Goal: Information Seeking & Learning: Learn about a topic

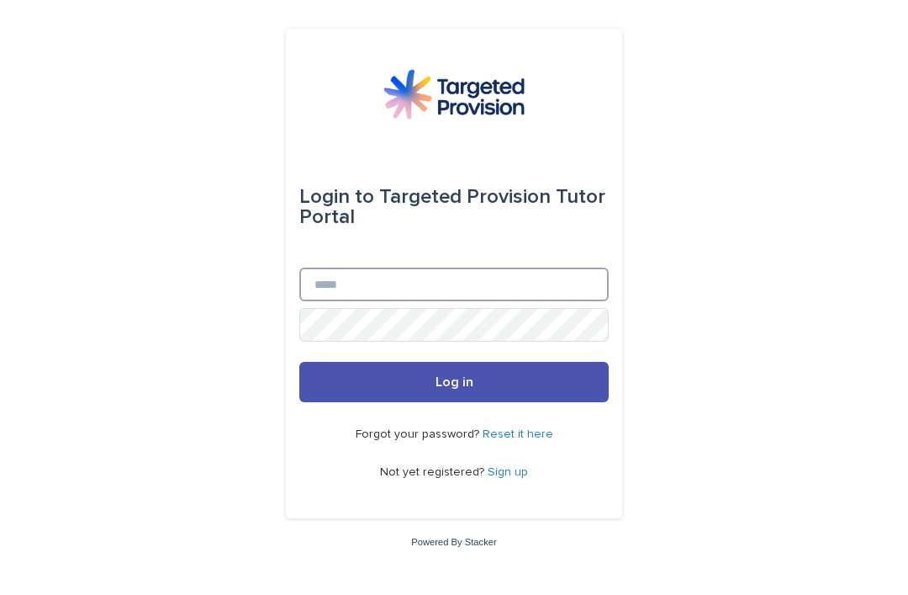
click at [523, 301] on input "Email" at bounding box center [454, 284] width 310 height 34
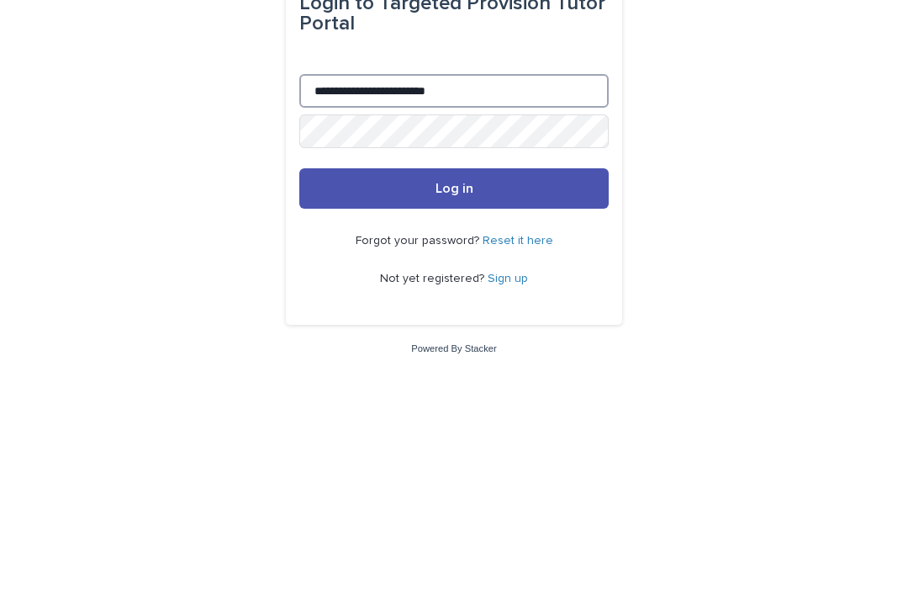
type input "**********"
click at [526, 362] on button "Log in" at bounding box center [454, 382] width 310 height 40
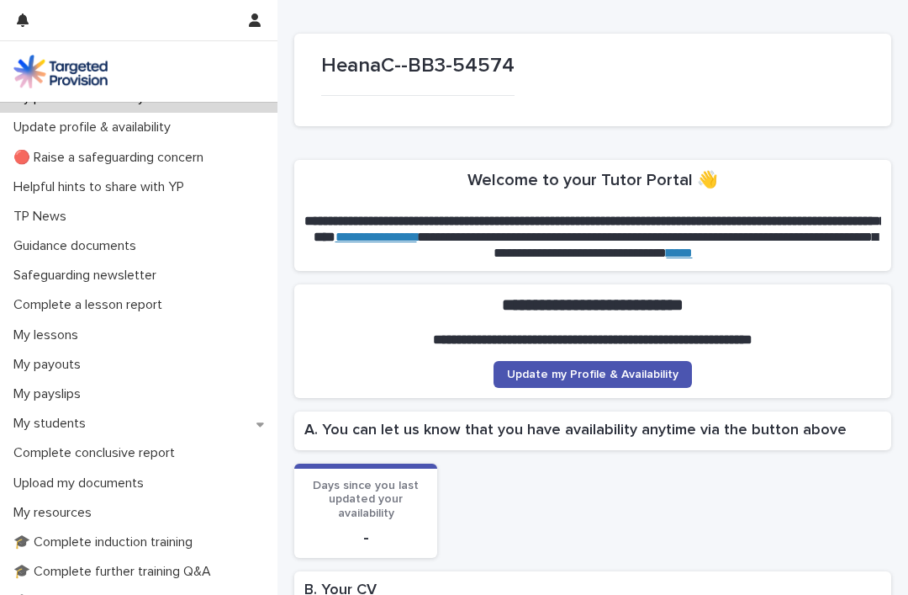
scroll to position [18, 0]
click at [34, 417] on p "My students" at bounding box center [53, 424] width 93 height 16
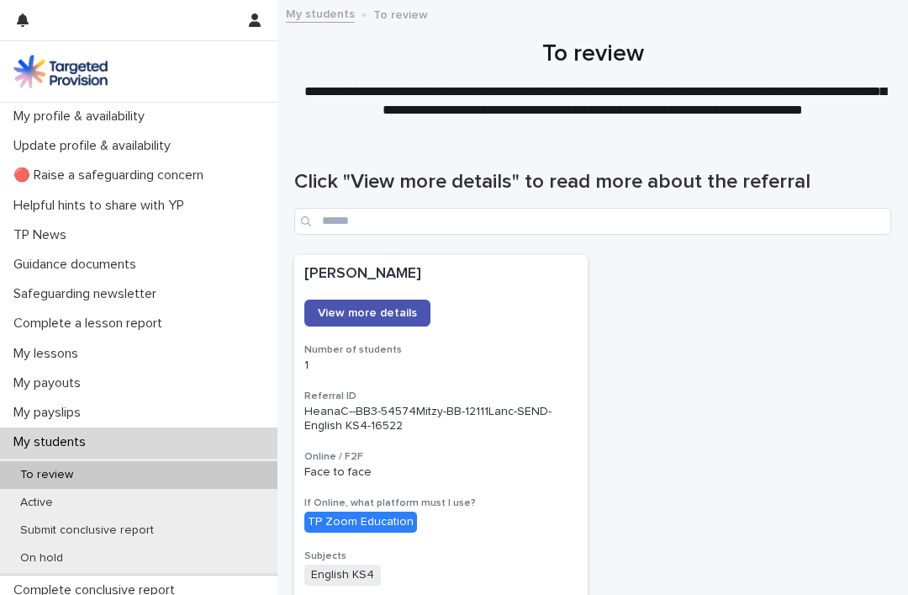
click at [393, 312] on span "View more details" at bounding box center [367, 313] width 99 height 12
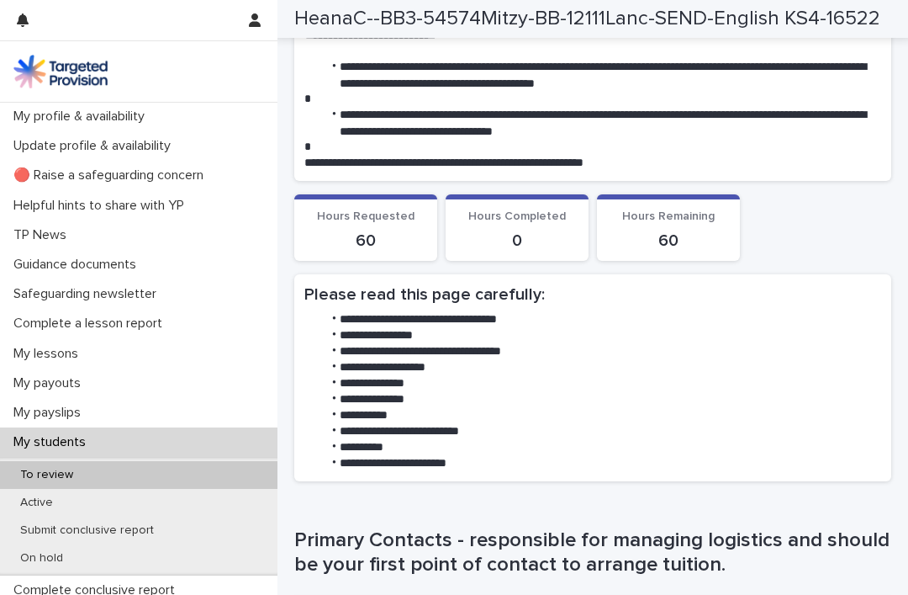
scroll to position [496, 0]
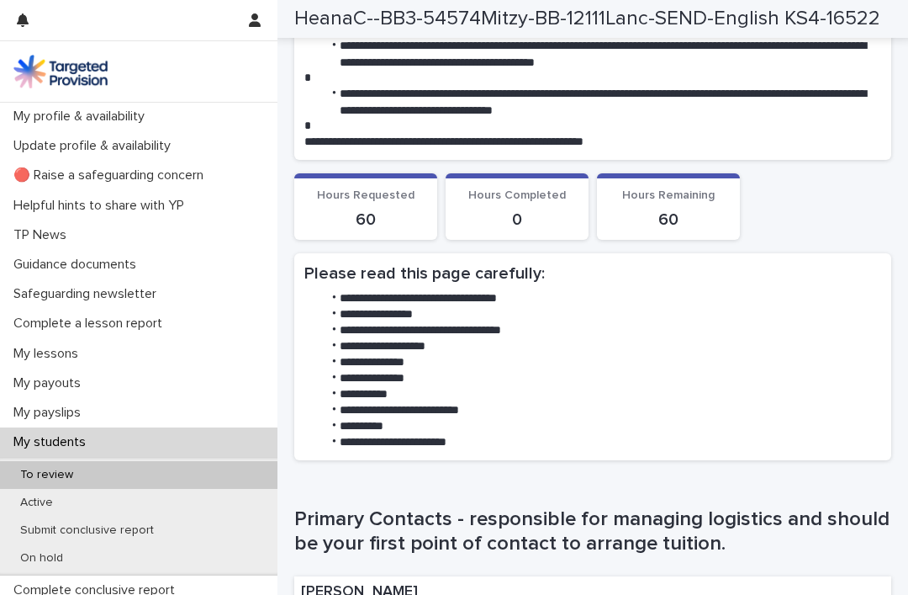
click at [499, 338] on li "**********" at bounding box center [601, 330] width 559 height 16
click at [512, 338] on li "**********" at bounding box center [601, 330] width 559 height 16
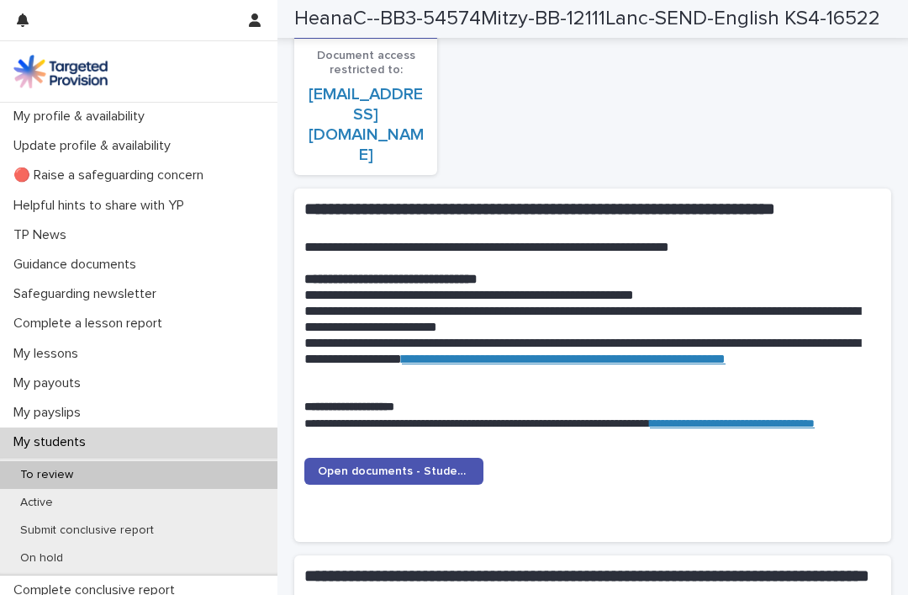
scroll to position [1403, 0]
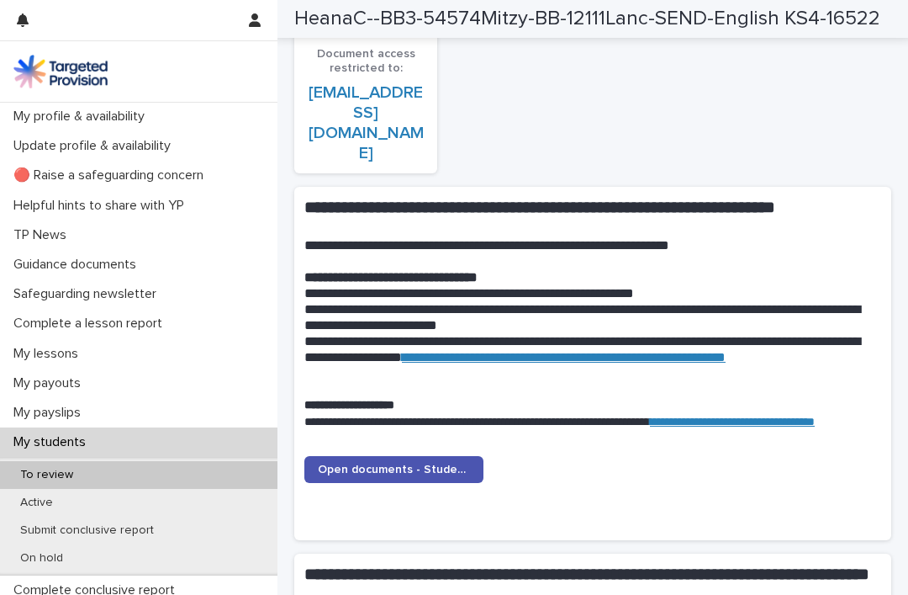
click at [423, 463] on span "Open documents - Student 1" at bounding box center [394, 469] width 152 height 12
click at [415, 463] on span "Open documents - Student 1" at bounding box center [394, 469] width 152 height 12
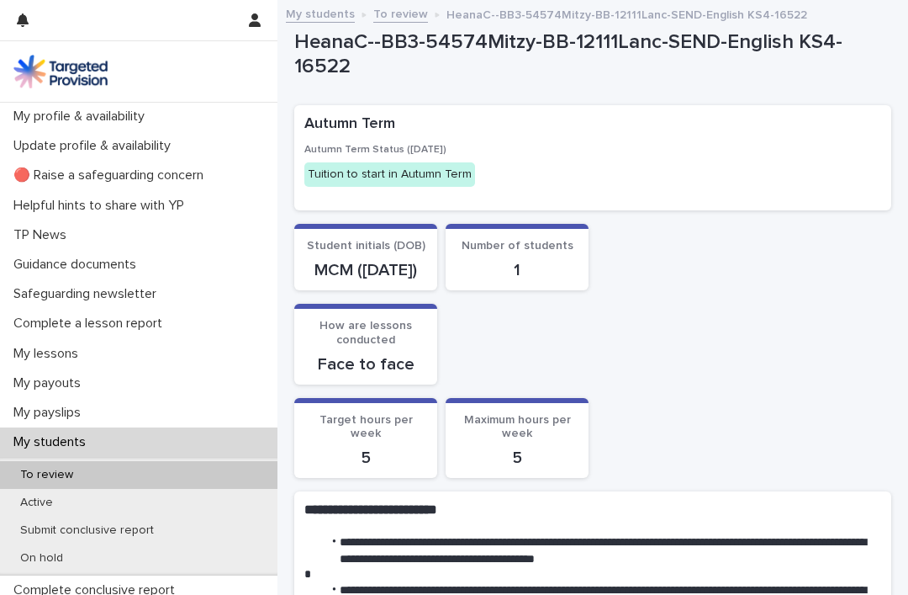
scroll to position [0, 0]
click at [146, 442] on div "My students" at bounding box center [139, 441] width 278 height 29
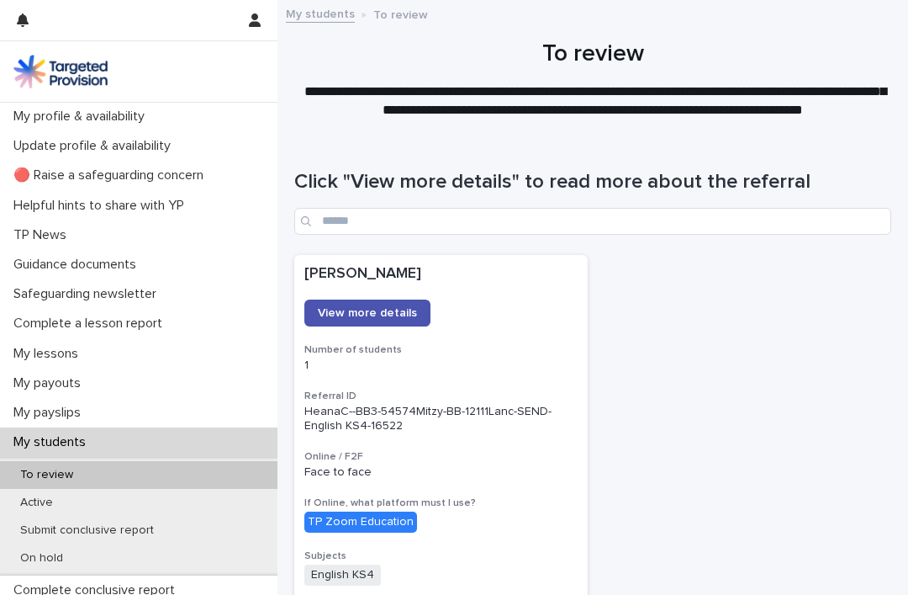
click at [214, 437] on div "My students" at bounding box center [139, 441] width 278 height 29
click at [368, 322] on link "View more details" at bounding box center [367, 312] width 126 height 27
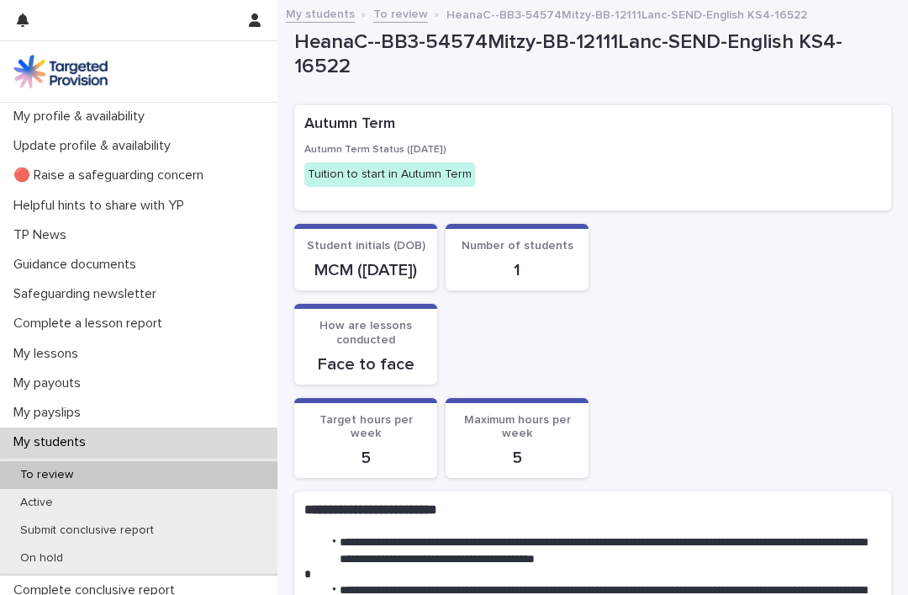
click at [161, 206] on p "Helpful hints to share with YP" at bounding box center [102, 206] width 191 height 16
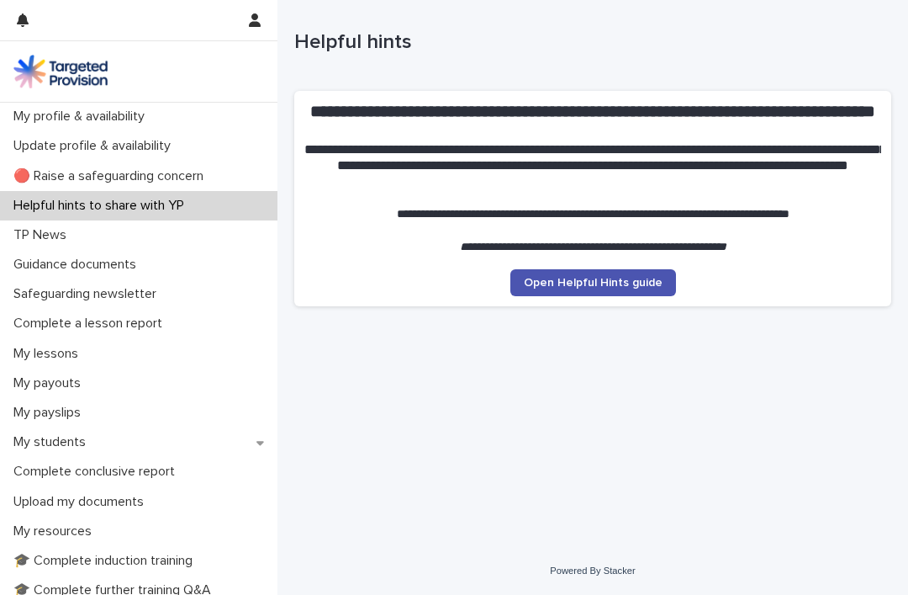
click at [541, 288] on span "Open Helpful Hints guide" at bounding box center [593, 283] width 139 height 12
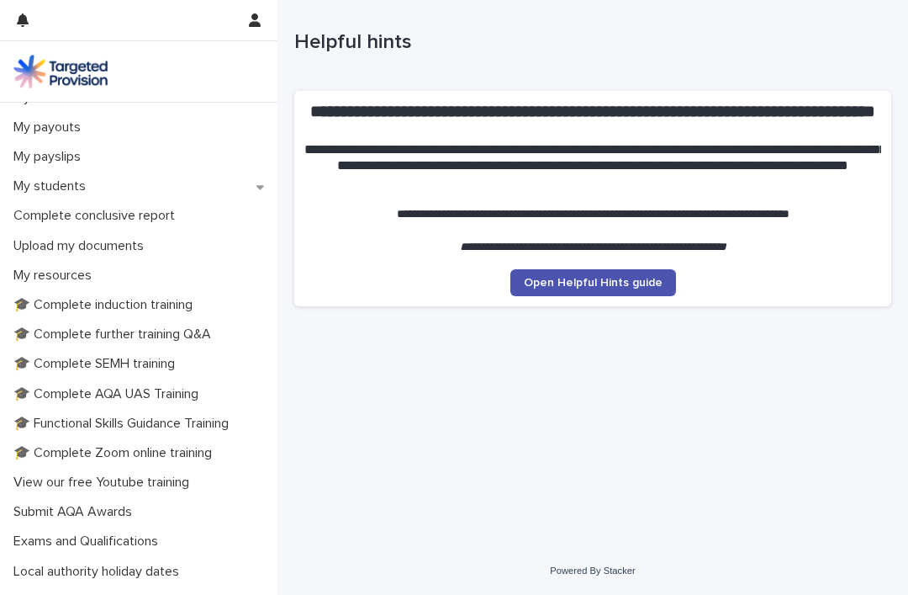
scroll to position [255, 0]
click at [72, 181] on p "My students" at bounding box center [53, 187] width 93 height 16
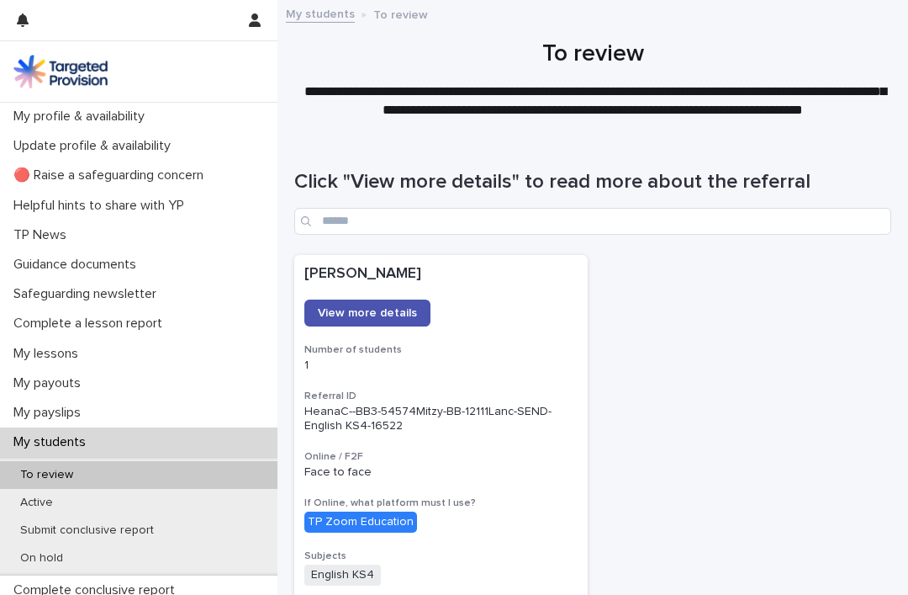
click at [388, 316] on span "View more details" at bounding box center [367, 313] width 99 height 12
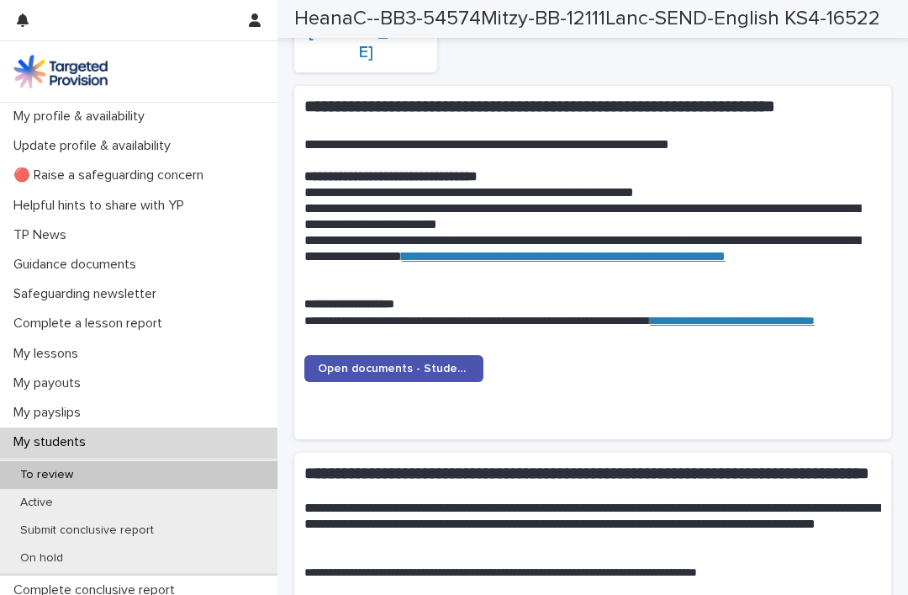
scroll to position [1487, 0]
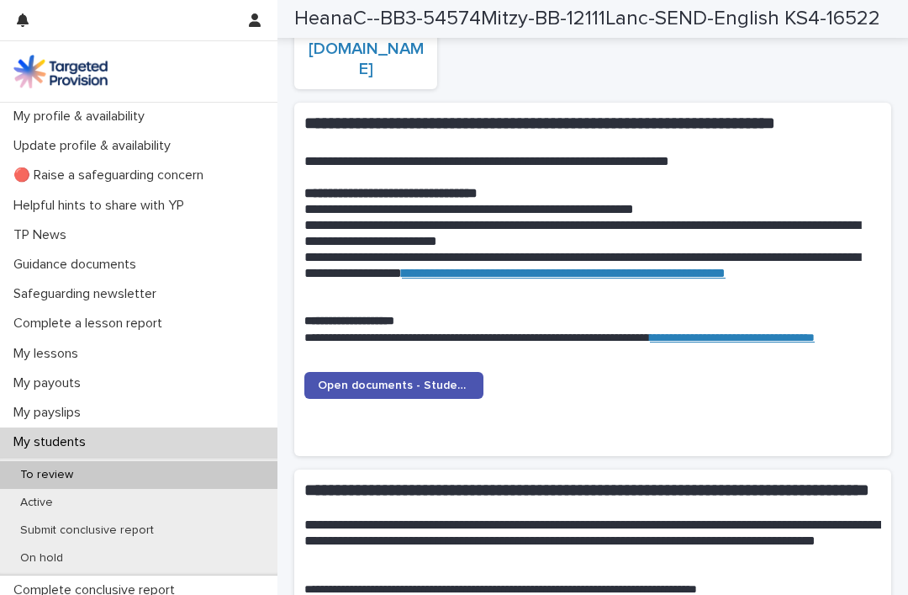
click at [426, 379] on span "Open documents - Student 1" at bounding box center [394, 385] width 152 height 12
click at [385, 379] on span "Open documents - Student 1" at bounding box center [394, 385] width 152 height 12
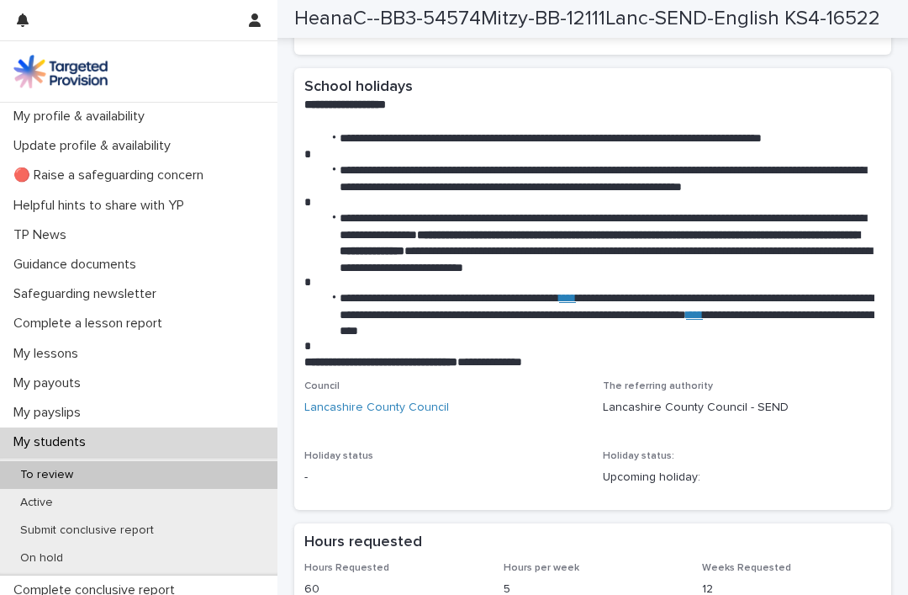
scroll to position [2378, 0]
